Goal: Communication & Community: Answer question/provide support

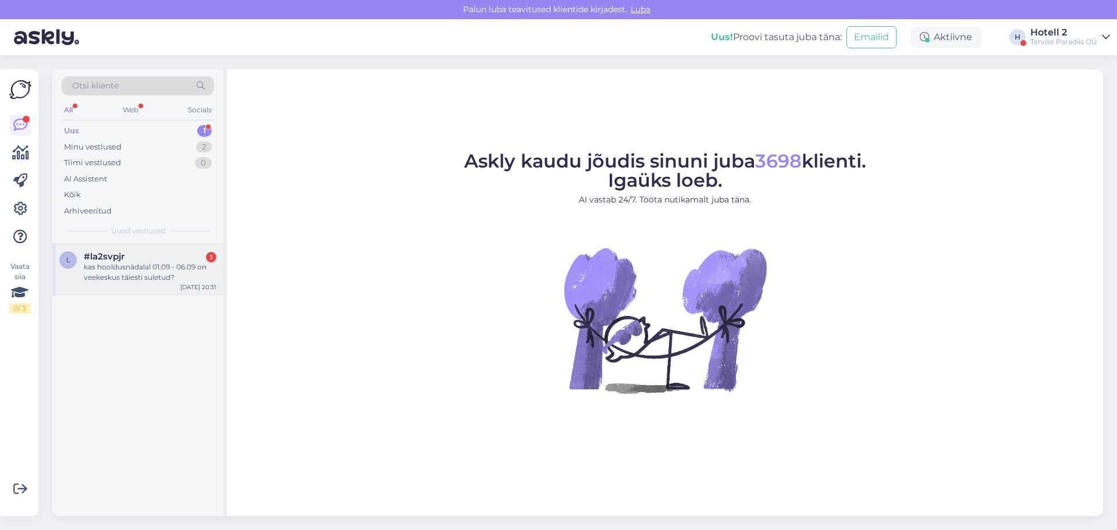
click at [132, 275] on div "kas hooldusnädalal 01.09 - 06.09 on veekeskus täiesti suletud?" at bounding box center [150, 272] width 133 height 21
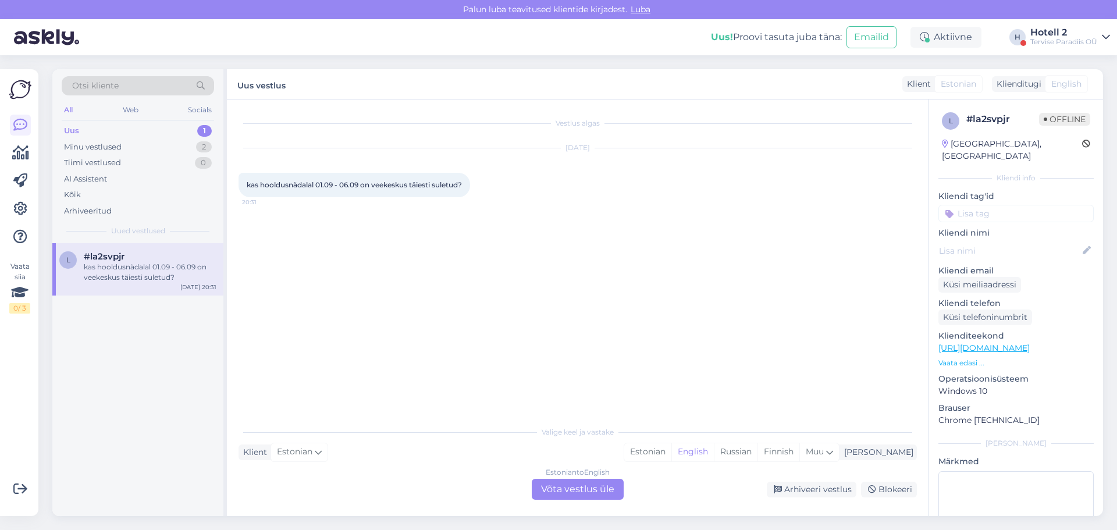
click at [577, 497] on div "Estonian to English Võta vestlus üle" at bounding box center [578, 489] width 92 height 21
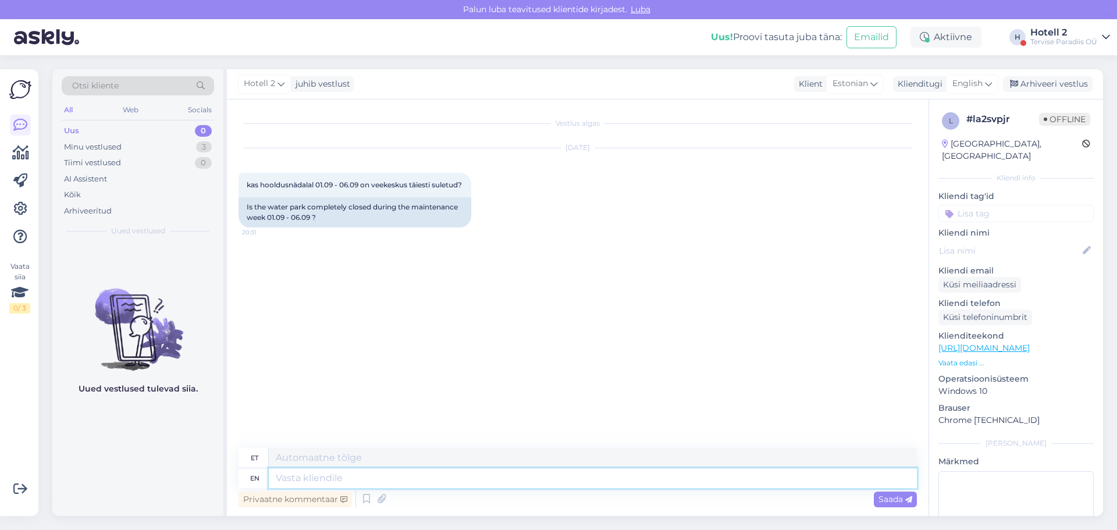
click at [309, 480] on textarea at bounding box center [593, 478] width 648 height 20
click at [315, 459] on textarea at bounding box center [593, 458] width 648 height 20
click at [973, 79] on span "English" at bounding box center [967, 83] width 30 height 13
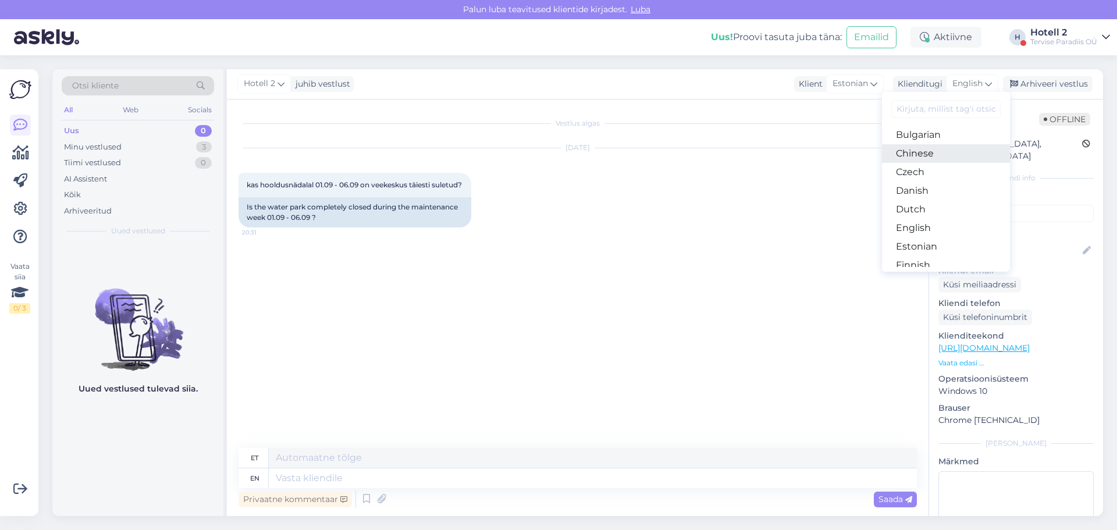
scroll to position [58, 0]
click at [933, 222] on link "Estonian" at bounding box center [946, 226] width 128 height 19
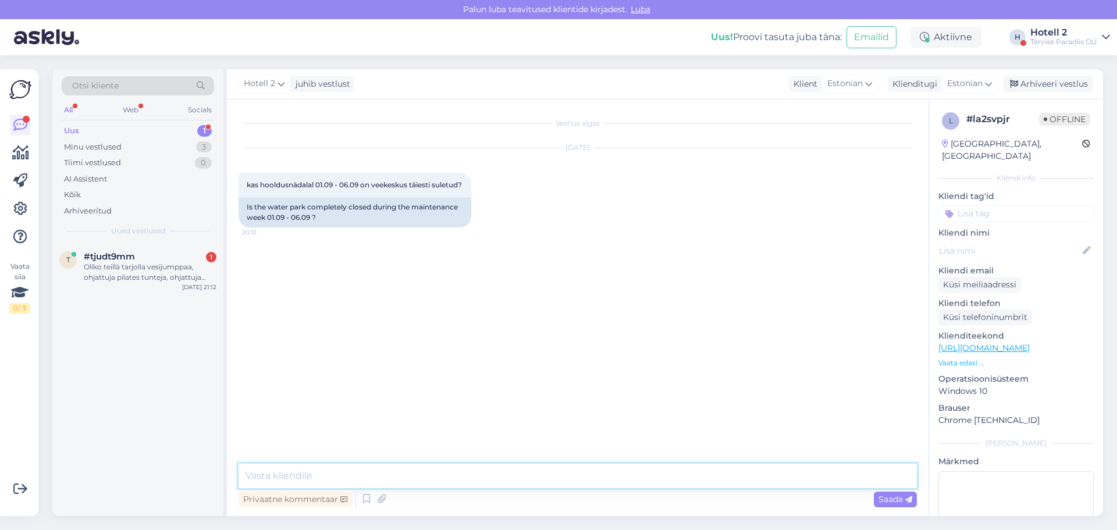
click at [332, 483] on textarea at bounding box center [578, 476] width 678 height 24
click at [322, 479] on textarea at bounding box center [578, 476] width 678 height 24
click at [647, 260] on div "Vestlus algas [DATE] kas hooldusnädalal 01.09 - 06.09 on veekeskus täiesti sule…" at bounding box center [583, 282] width 689 height 342
click at [248, 478] on textarea "jah, avatakse taas 07.09 kl 11" at bounding box center [578, 476] width 678 height 24
click at [385, 476] on textarea "Jah, avatakse taas 07.09 kl 11" at bounding box center [578, 476] width 678 height 24
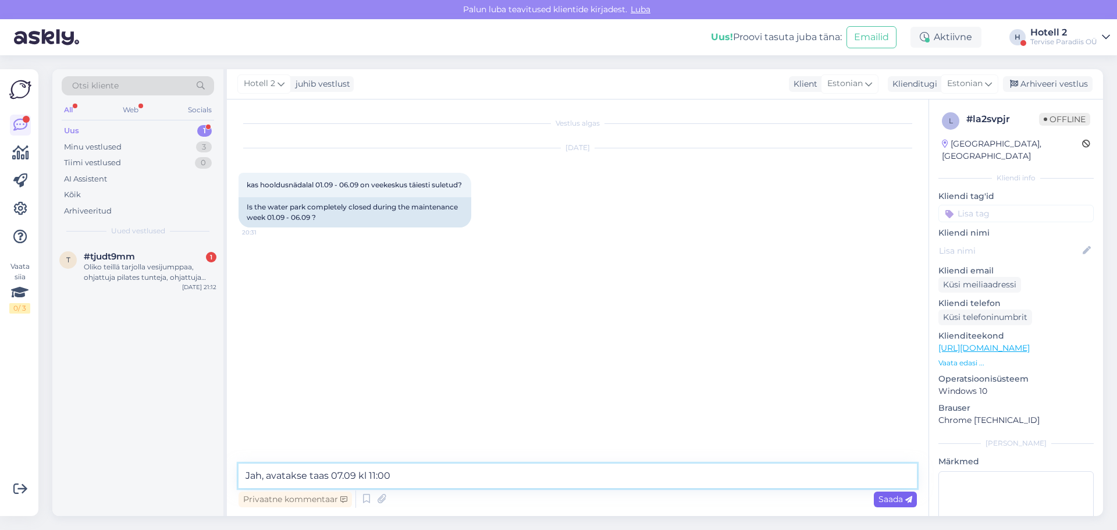
type textarea "Jah, avatakse taas 07.09 kl 11:00"
click at [883, 498] on span "Saada" at bounding box center [895, 499] width 34 height 10
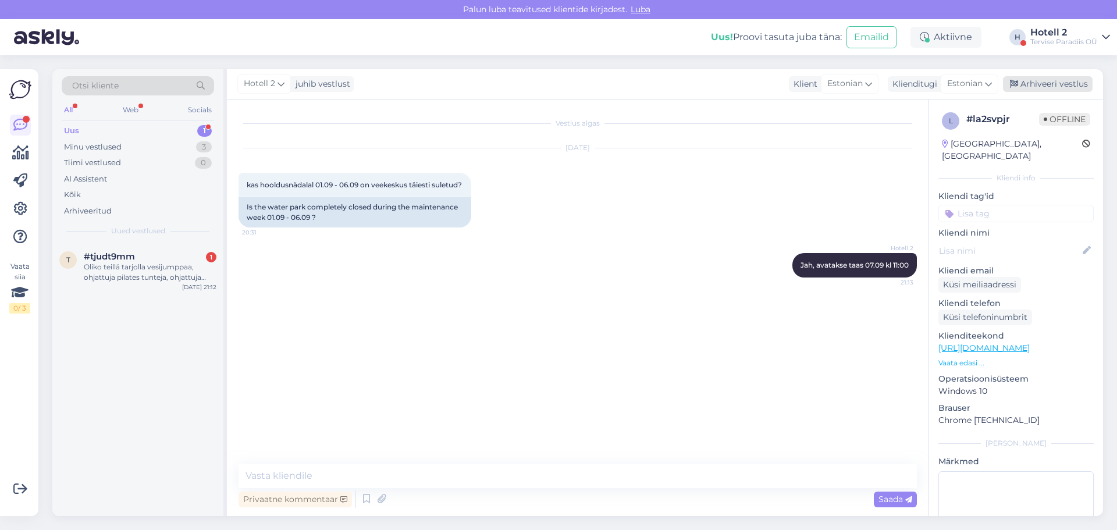
click at [1027, 84] on div "Arhiveeri vestlus" at bounding box center [1048, 84] width 90 height 16
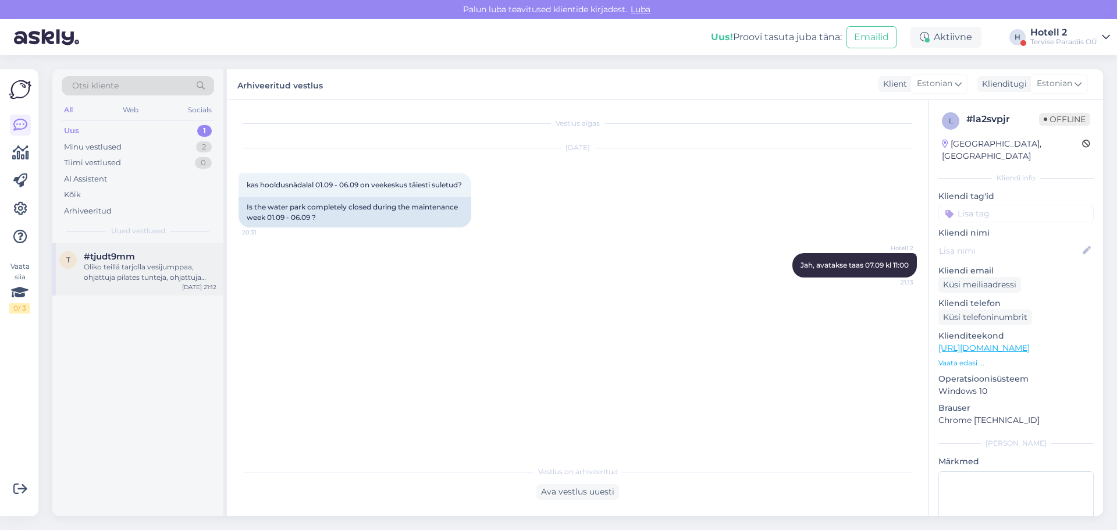
click at [125, 269] on div "Oliko teillä tarjolla vesijumppaa, ohjattuja pilates tunteja, ohjattuja kuntosa…" at bounding box center [150, 272] width 133 height 21
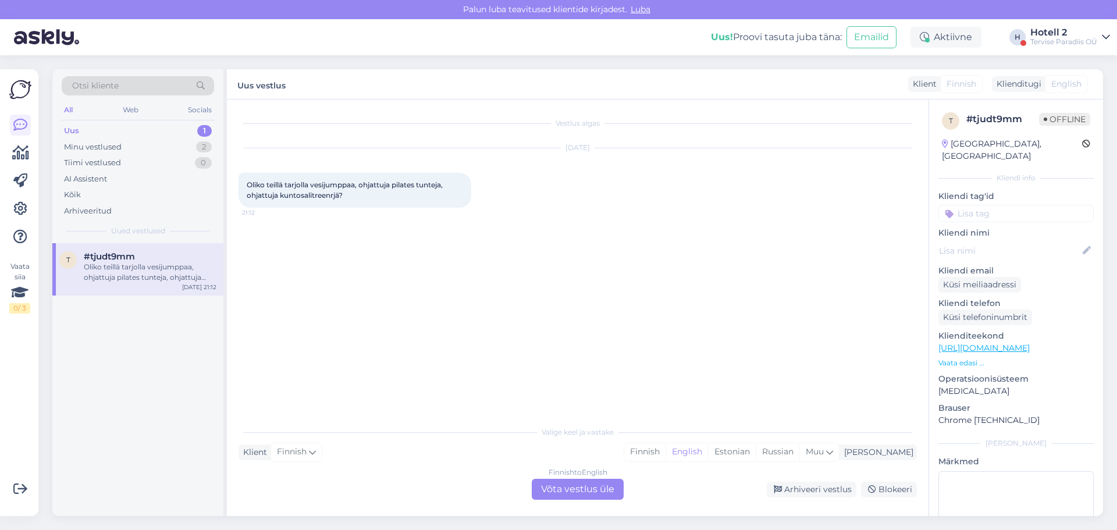
click at [585, 483] on div "Finnish to English Võta vestlus üle" at bounding box center [578, 489] width 92 height 21
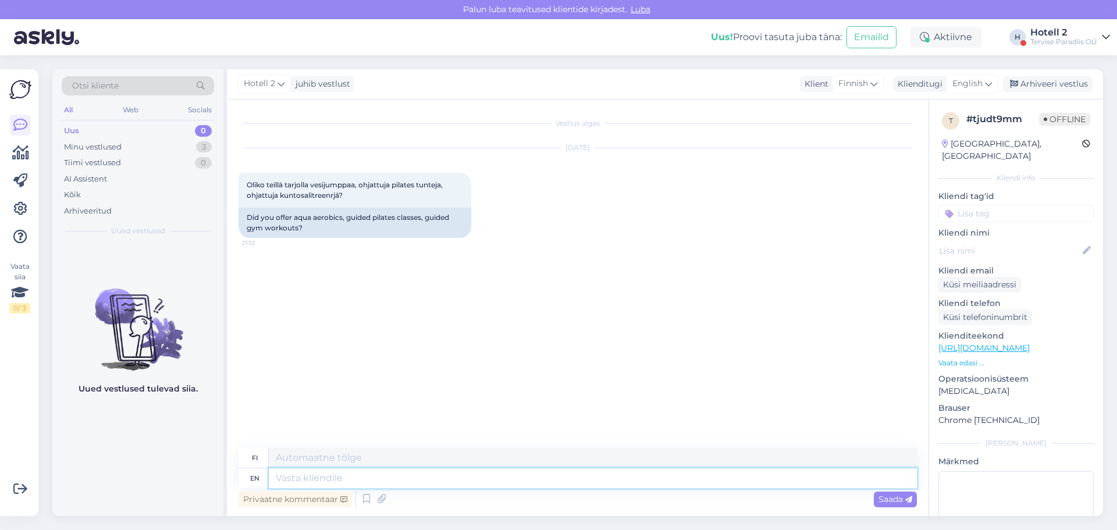
click at [437, 477] on textarea at bounding box center [593, 478] width 648 height 20
click at [339, 478] on textarea at bounding box center [593, 478] width 648 height 20
type textarea "Info"
type textarea "Tiedot"
type textarea "Info saamiseks"
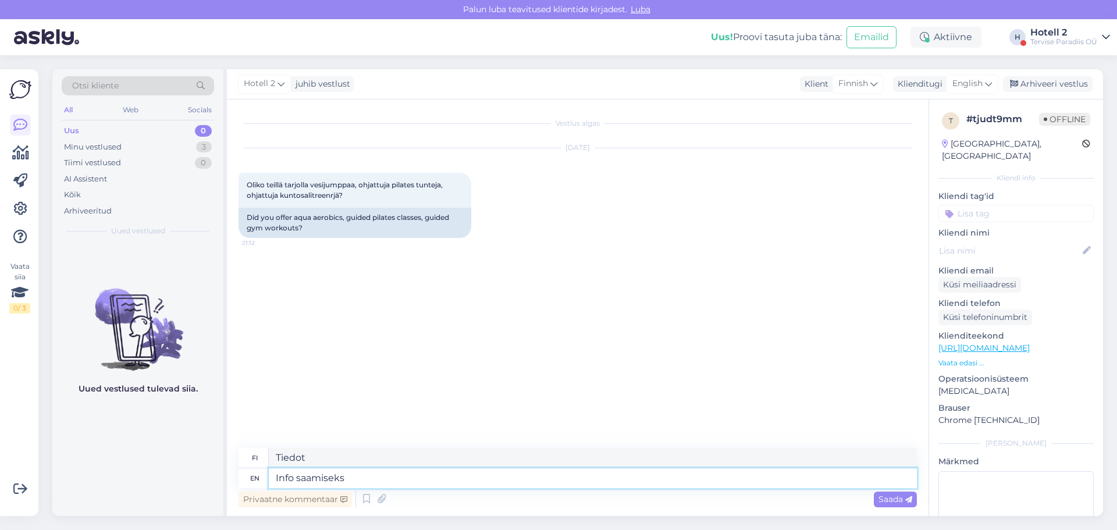
type textarea "Info saamiseks"
type textarea "Info saamiseks helistage"
type textarea "Info saamiseks helistage +372"
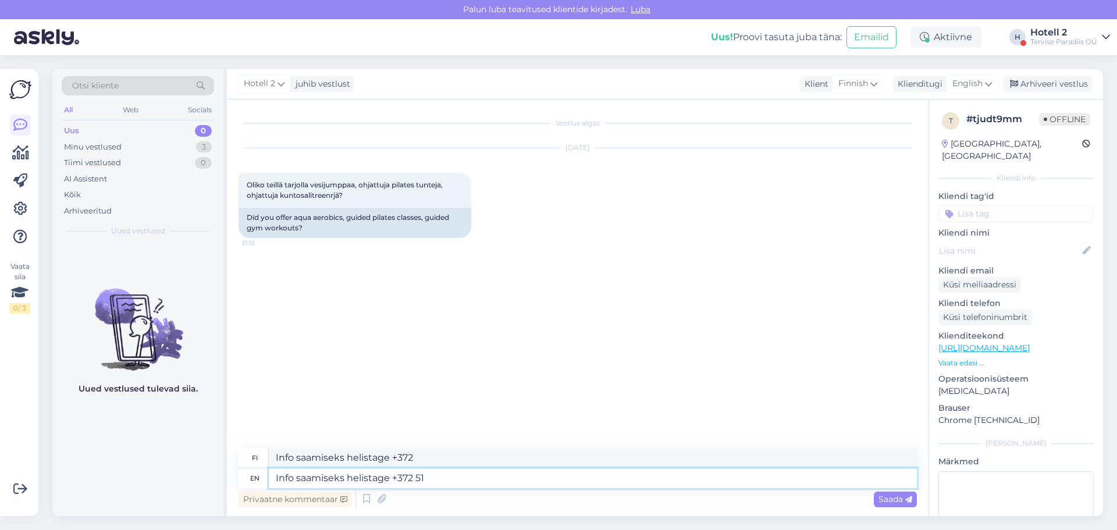
type textarea "Info saamiseks helistage +372 51"
type textarea "Info soita +372 51"
type textarea "Info saamiseks helistage [PHONE_NUMBER]"
type textarea "Info soita numerosta [PHONE_NUMBER]"
click at [417, 474] on textarea "Info saamiseks helistage [PHONE_NUMBER]" at bounding box center [593, 478] width 648 height 20
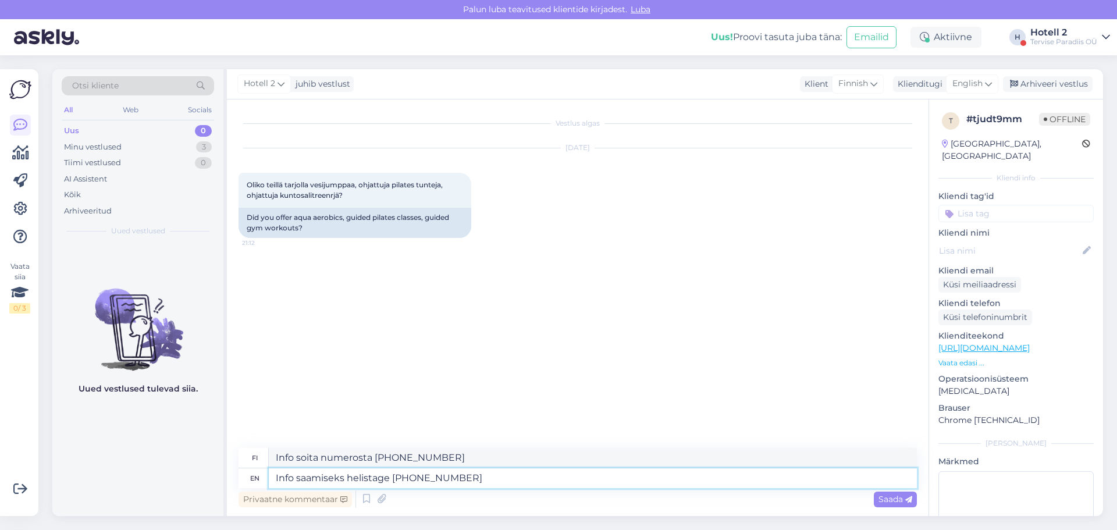
type textarea "Info saamiseks helistage [PHONE_NUMBER]"
type textarea "Info soita numeroon [PHONE_NUMBER]"
type textarea "Info saamiseks helistage [PHONE_NUMBER]"
type textarea "Info soita numerosta [PHONE_NUMBER]"
type textarea "Info saamiseks helistage [PHONE_NUMBER]"
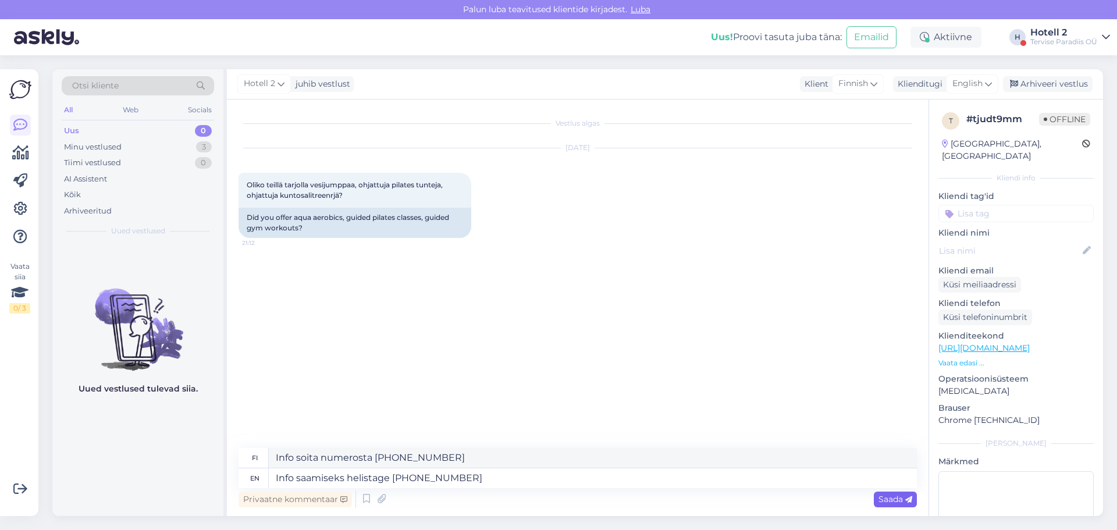
click at [877, 497] on div "Saada" at bounding box center [895, 500] width 43 height 16
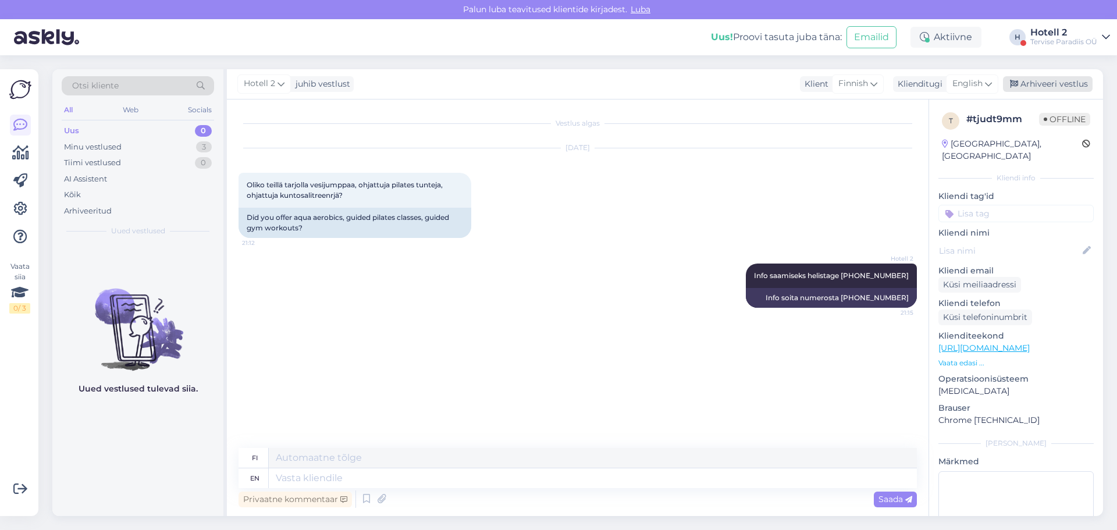
click at [1043, 84] on div "Arhiveeri vestlus" at bounding box center [1048, 84] width 90 height 16
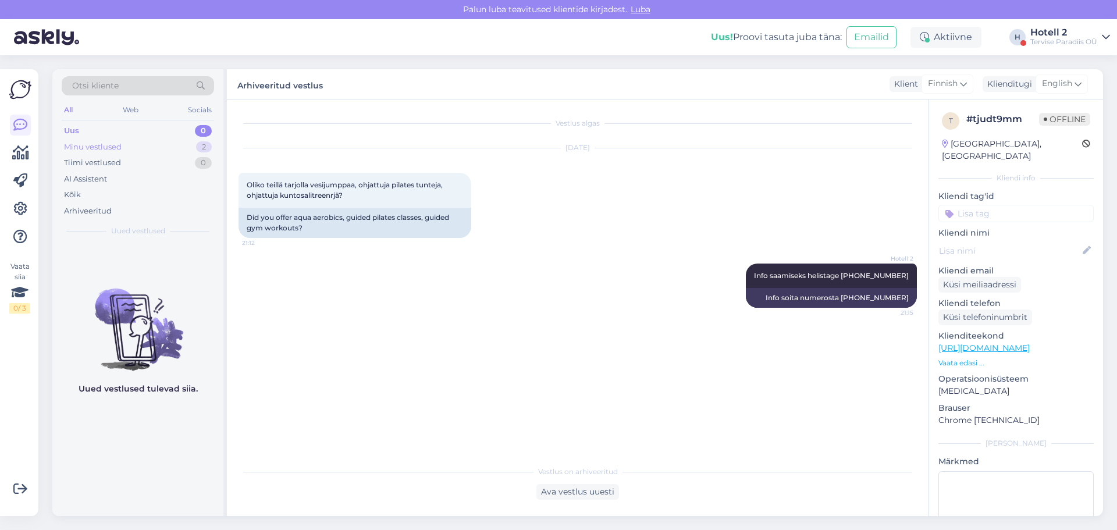
click at [87, 145] on div "Minu vestlused" at bounding box center [93, 147] width 58 height 12
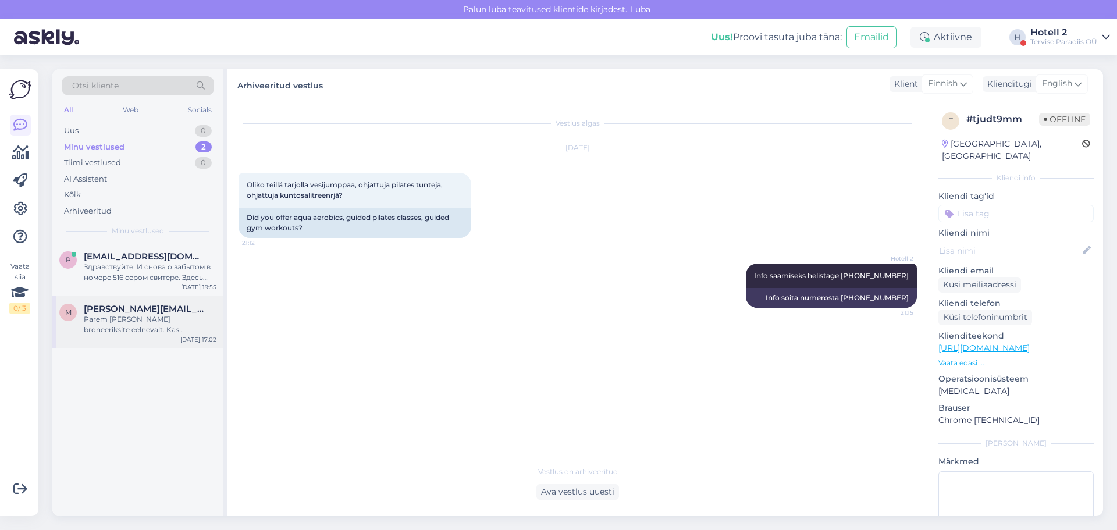
click at [110, 322] on div "Parem [PERSON_NAME] broneeriksite eelnevalt. Kas [PERSON_NAME] [EMAIL_ADDRESS][…" at bounding box center [150, 324] width 133 height 21
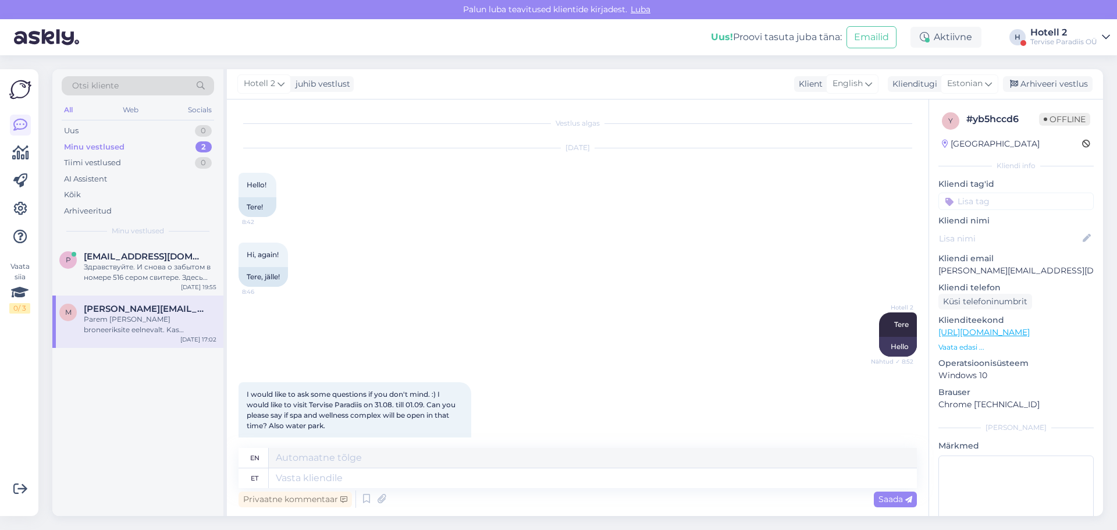
scroll to position [1600, 0]
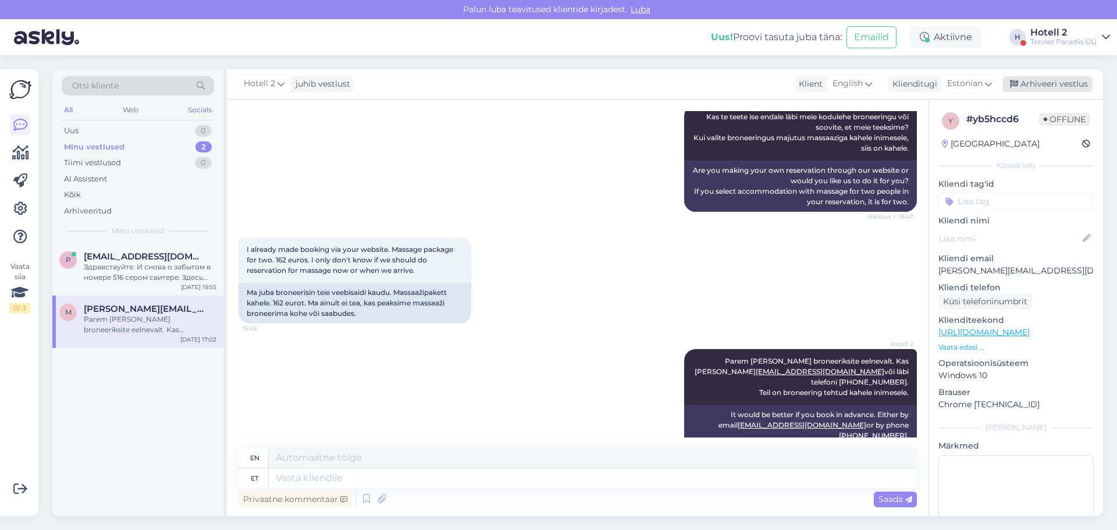
click at [1061, 82] on div "Arhiveeri vestlus" at bounding box center [1048, 84] width 90 height 16
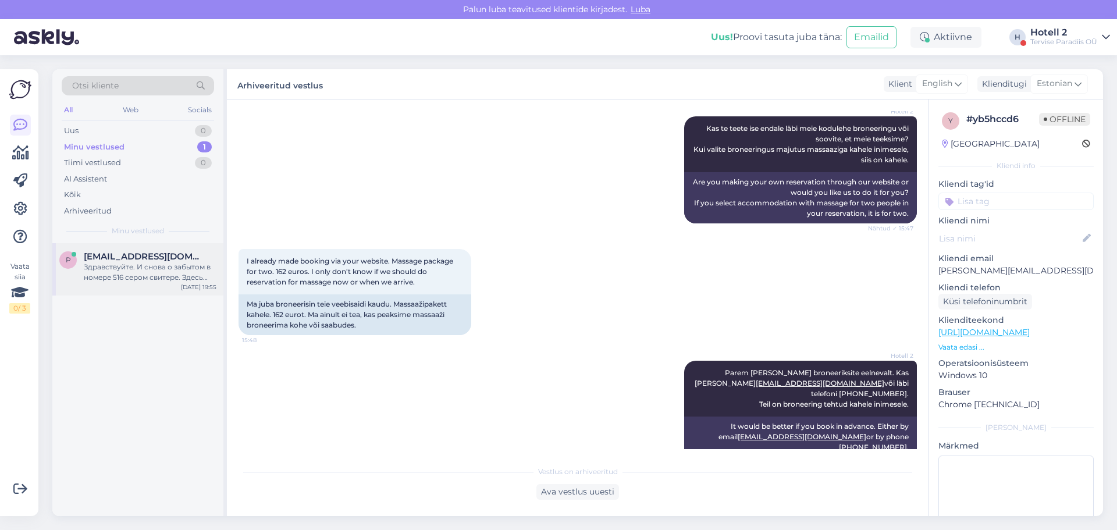
click at [115, 268] on div "Здравствуйте. И снова о забытом в номере 516 сером свитере. Здесь было сообщено…" at bounding box center [150, 272] width 133 height 21
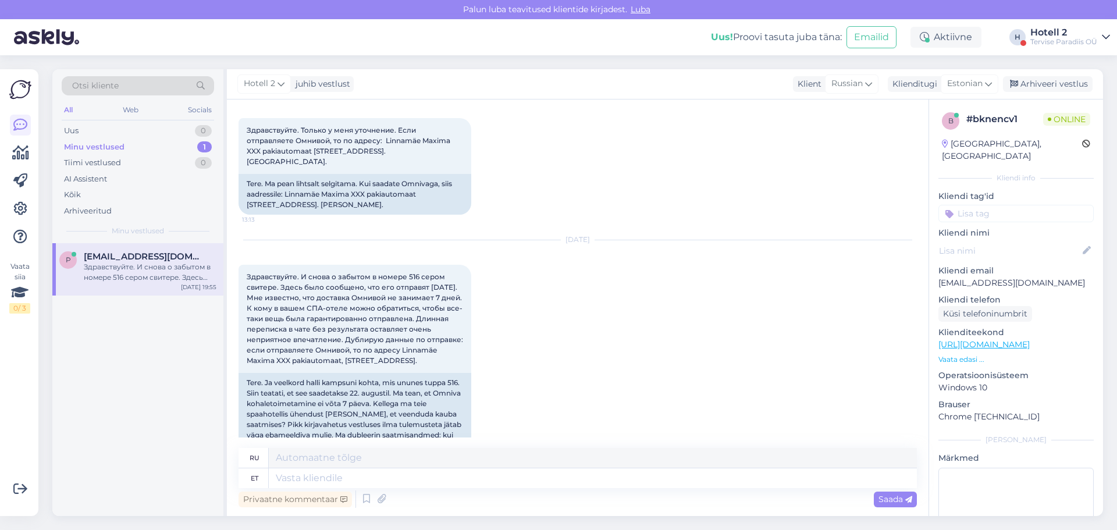
scroll to position [1290, 0]
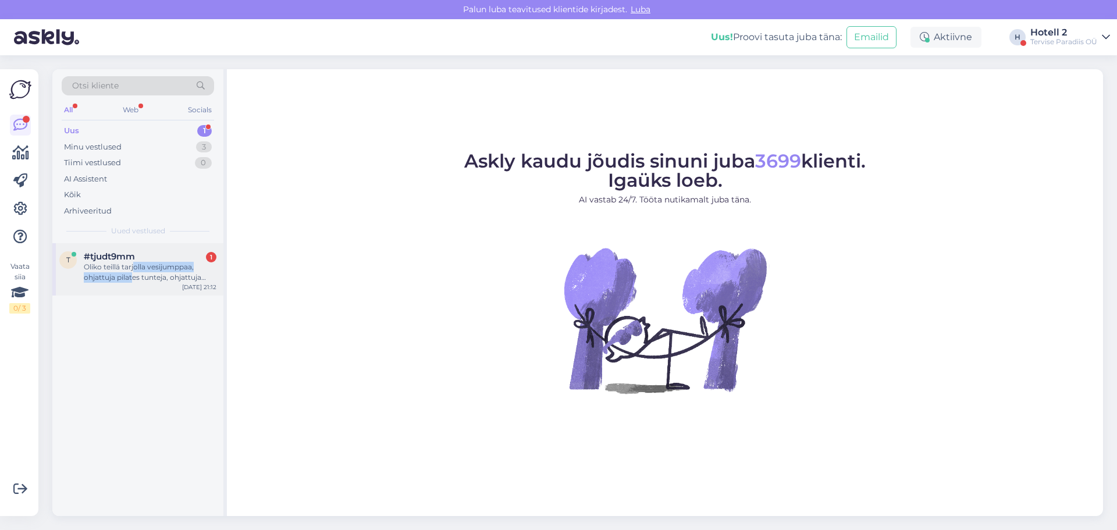
click at [132, 272] on div "Oliko teillä tarjolla vesijumppaa, ohjattuja pilates tunteja, ohjattuja kuntosa…" at bounding box center [150, 272] width 133 height 21
